Goal: Navigation & Orientation: Find specific page/section

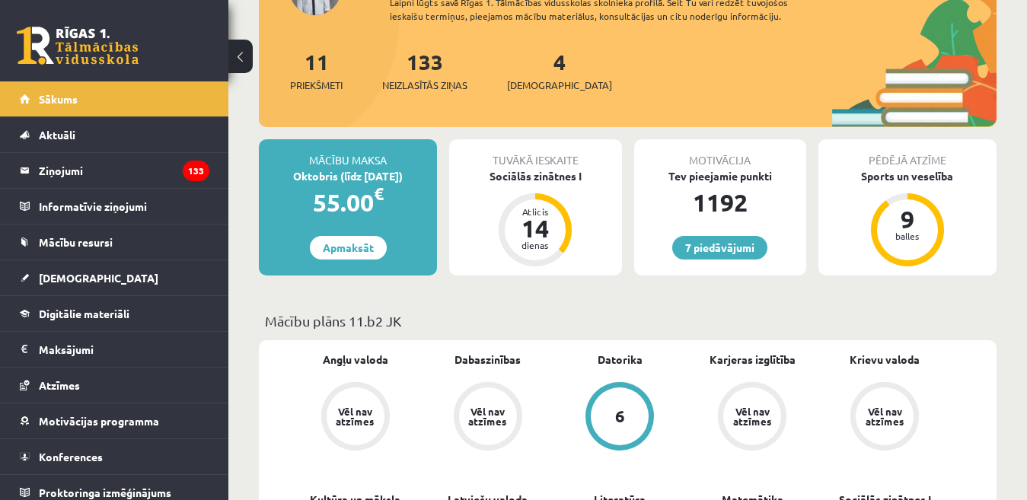
scroll to position [304, 0]
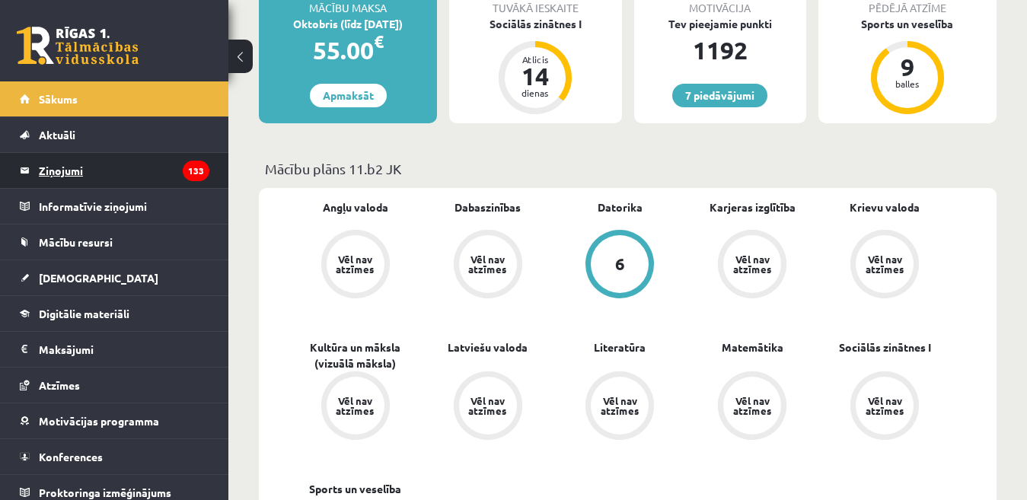
click at [68, 175] on legend "Ziņojumi 133" at bounding box center [124, 170] width 170 height 35
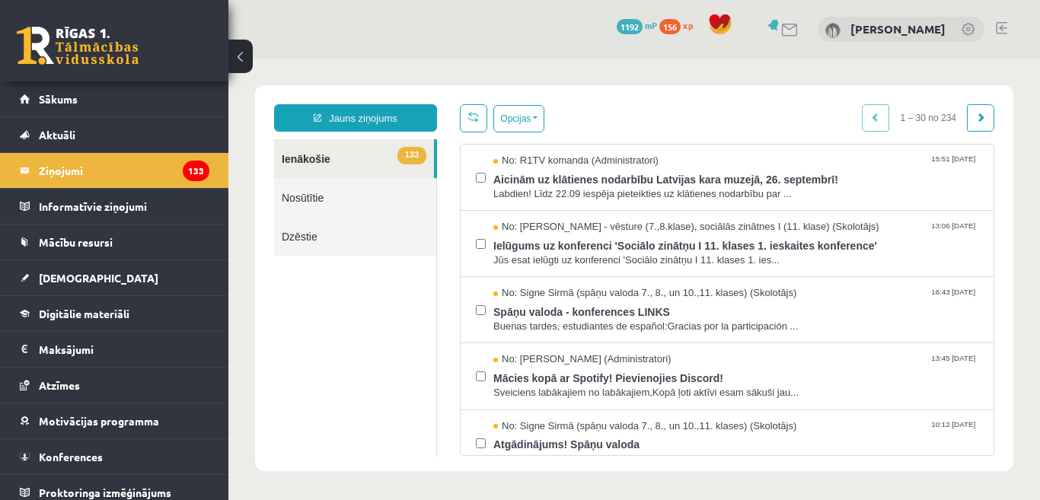
click at [1001, 28] on link at bounding box center [1000, 28] width 11 height 12
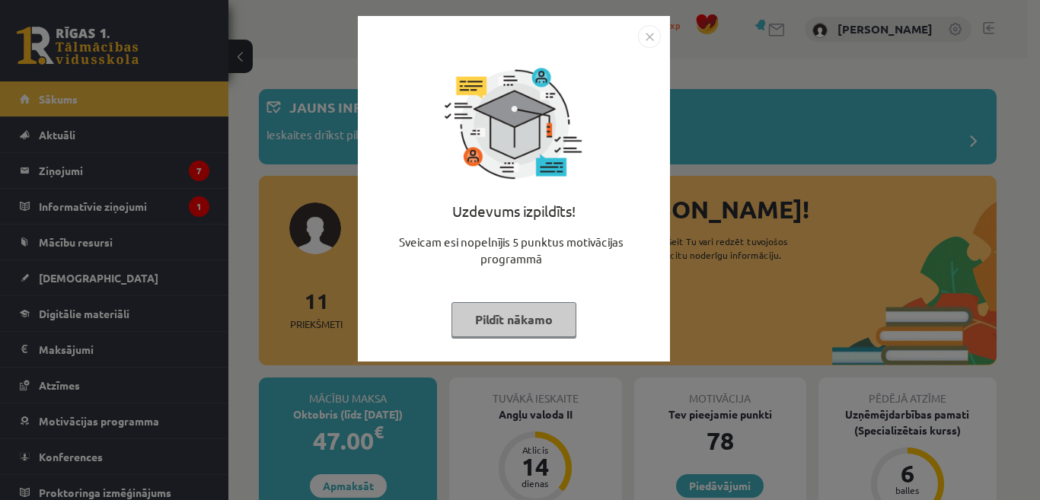
click at [514, 319] on button "Pildīt nākamo" at bounding box center [513, 319] width 125 height 35
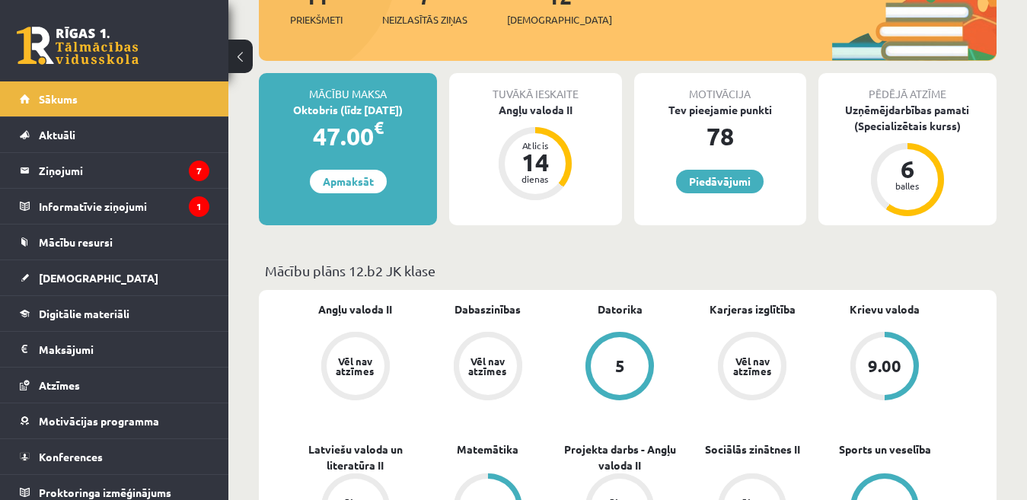
scroll to position [228, 0]
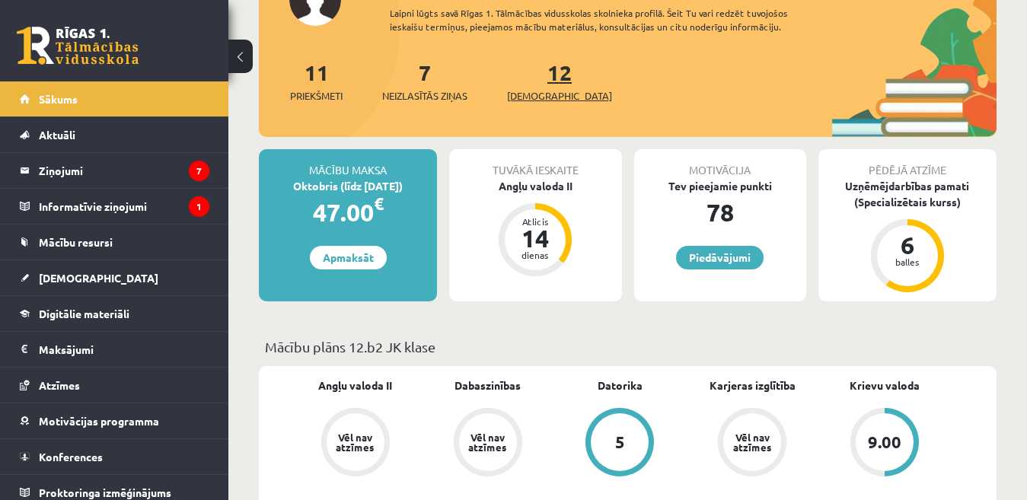
click at [521, 97] on span "[DEMOGRAPHIC_DATA]" at bounding box center [559, 95] width 105 height 15
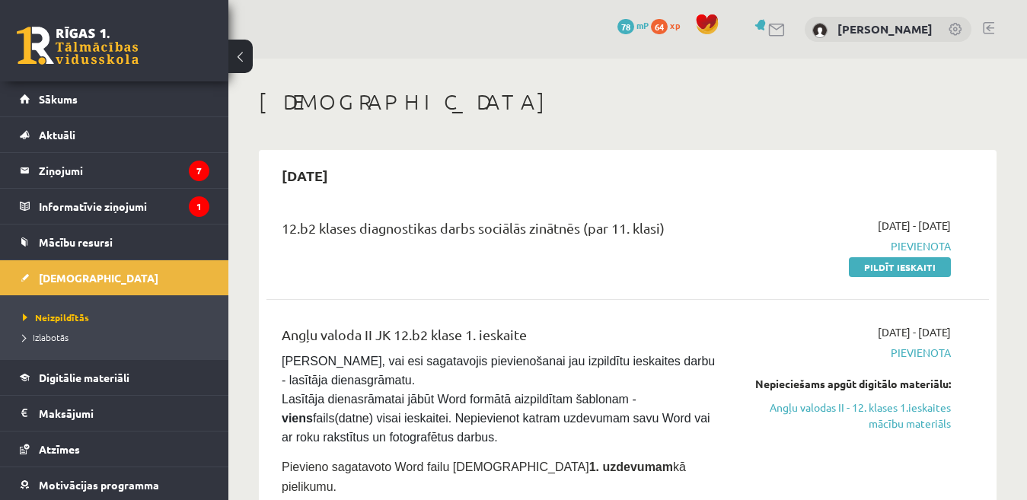
click at [990, 26] on link at bounding box center [988, 28] width 11 height 12
